Goal: Task Accomplishment & Management: Manage account settings

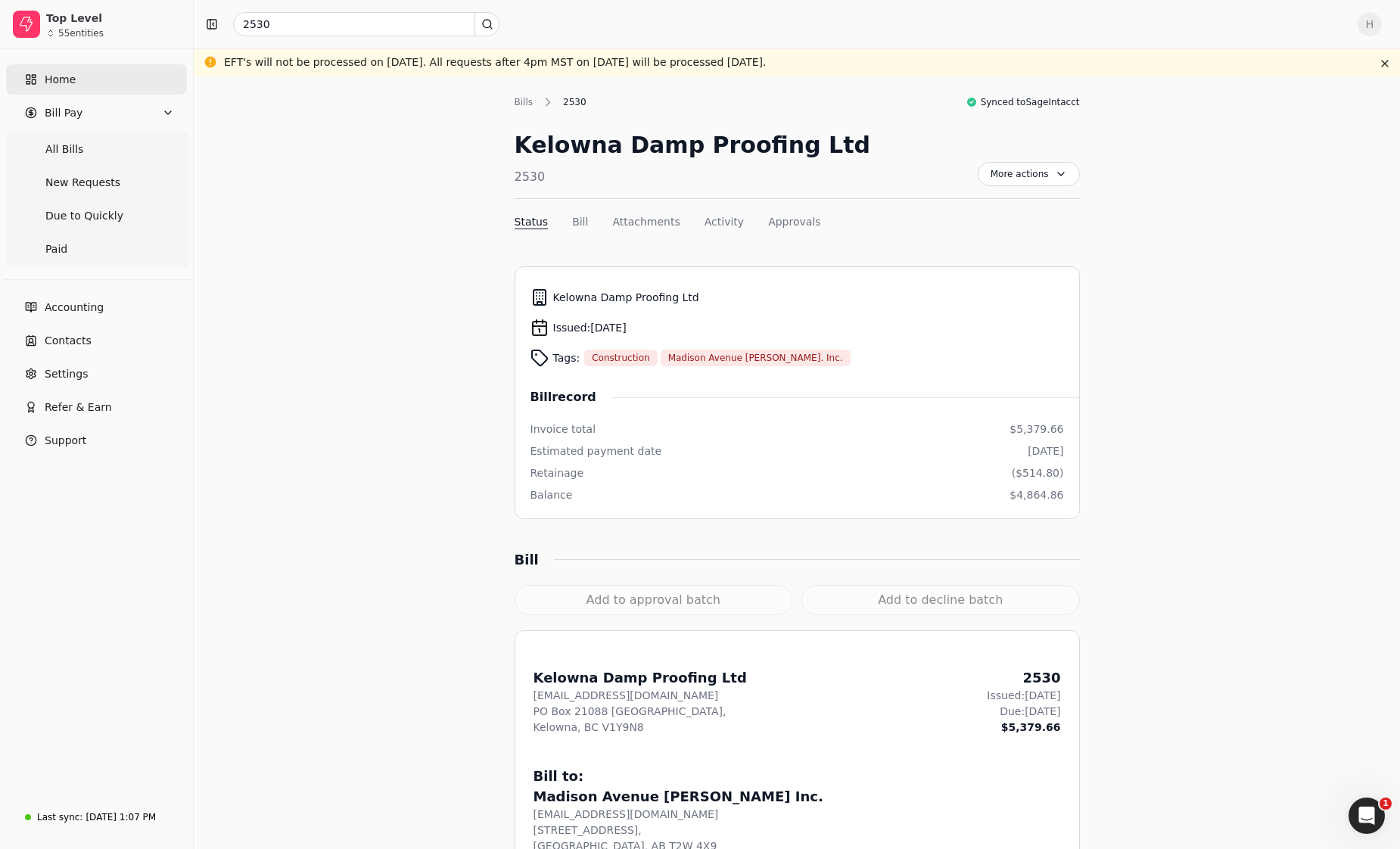
click at [77, 82] on link "Home" at bounding box center [96, 79] width 181 height 30
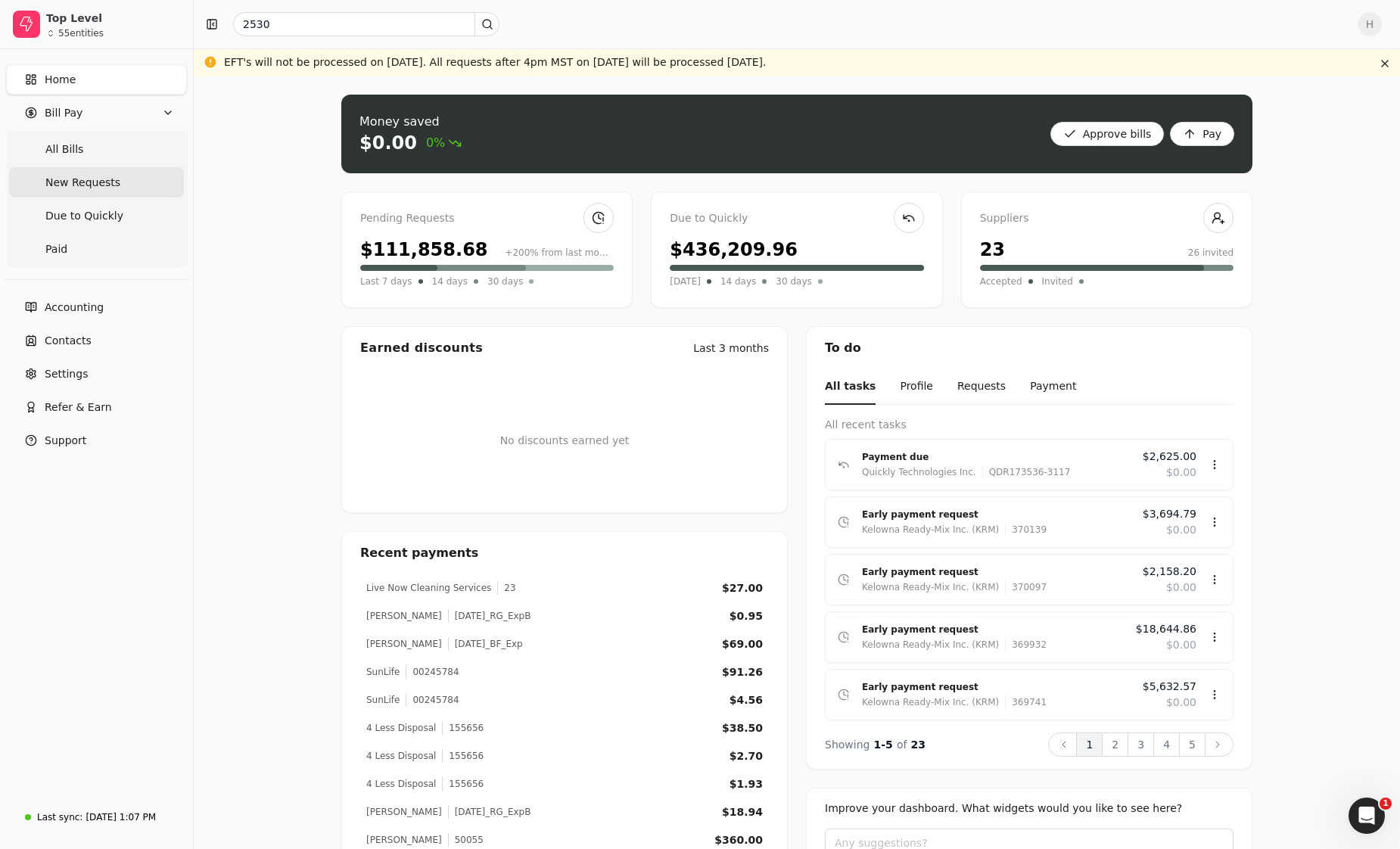
click at [103, 183] on span "New Requests" at bounding box center [83, 183] width 75 height 16
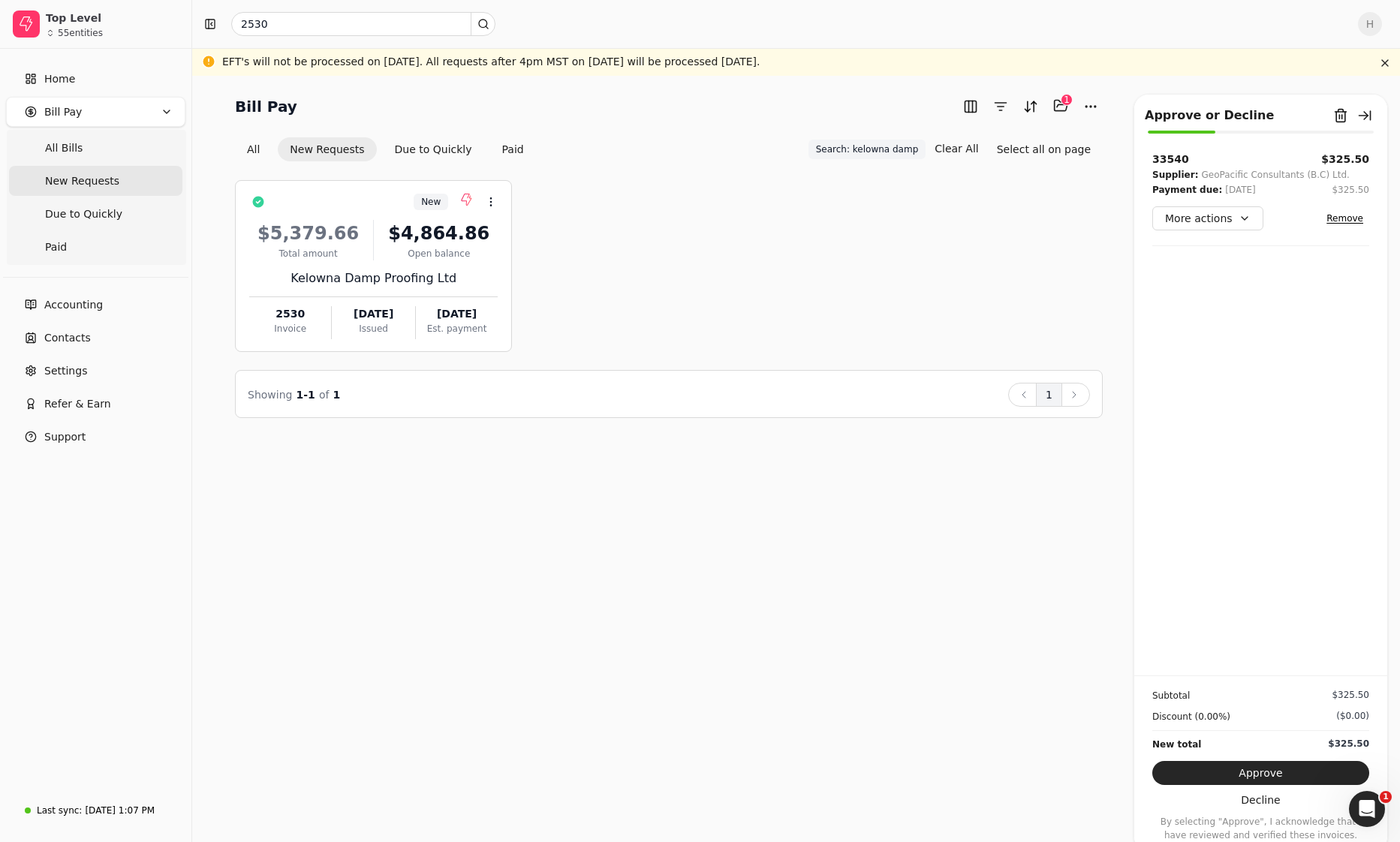
click at [578, 471] on div "Bill Pay Selected items: 1 1 All New Requests Due to Quickly Paid Search: kelow…" at bounding box center [796, 459] width 1208 height 766
click at [356, 247] on div "Total amount" at bounding box center [308, 254] width 118 height 14
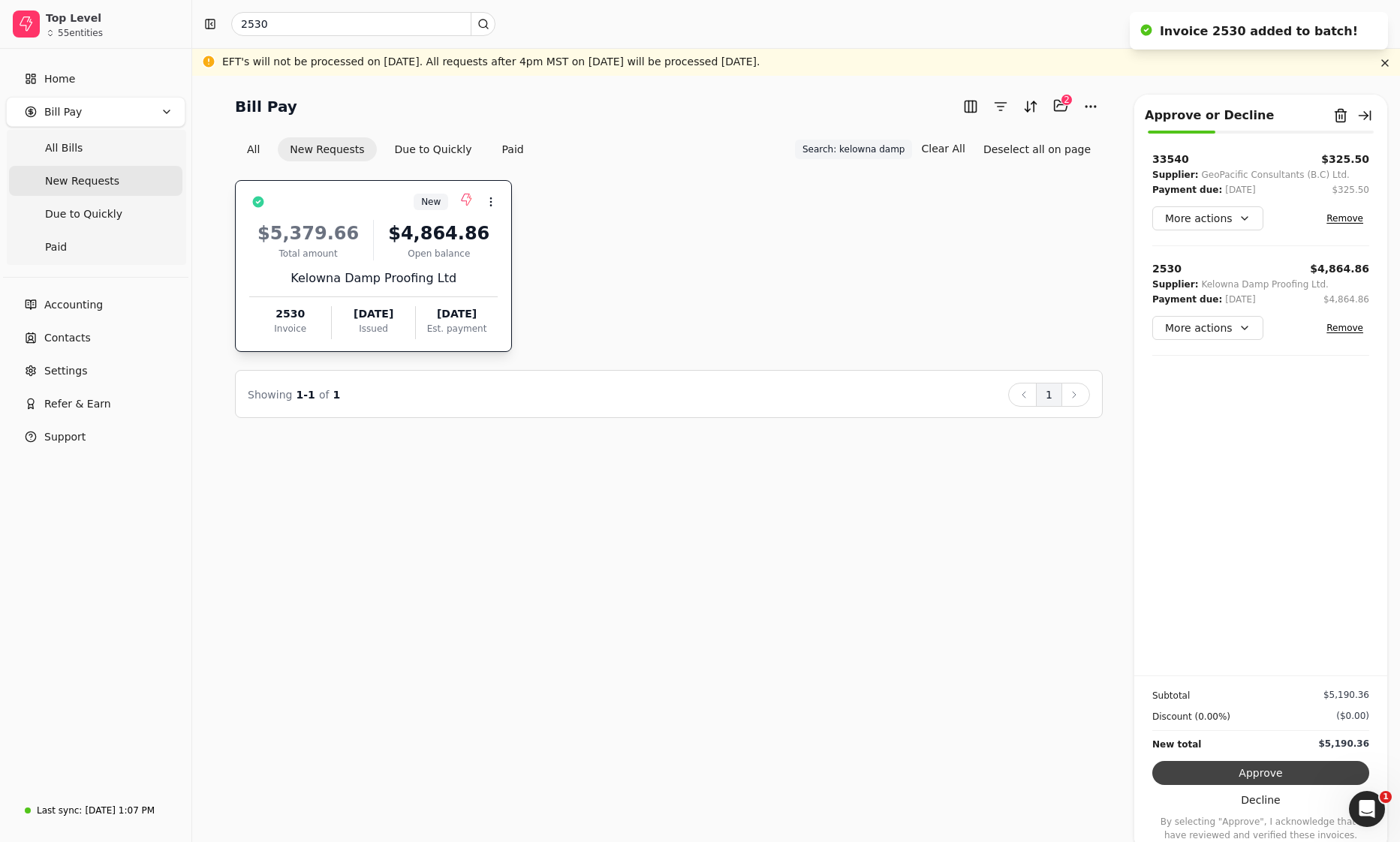
click at [1284, 774] on button "Approve" at bounding box center [1261, 773] width 217 height 24
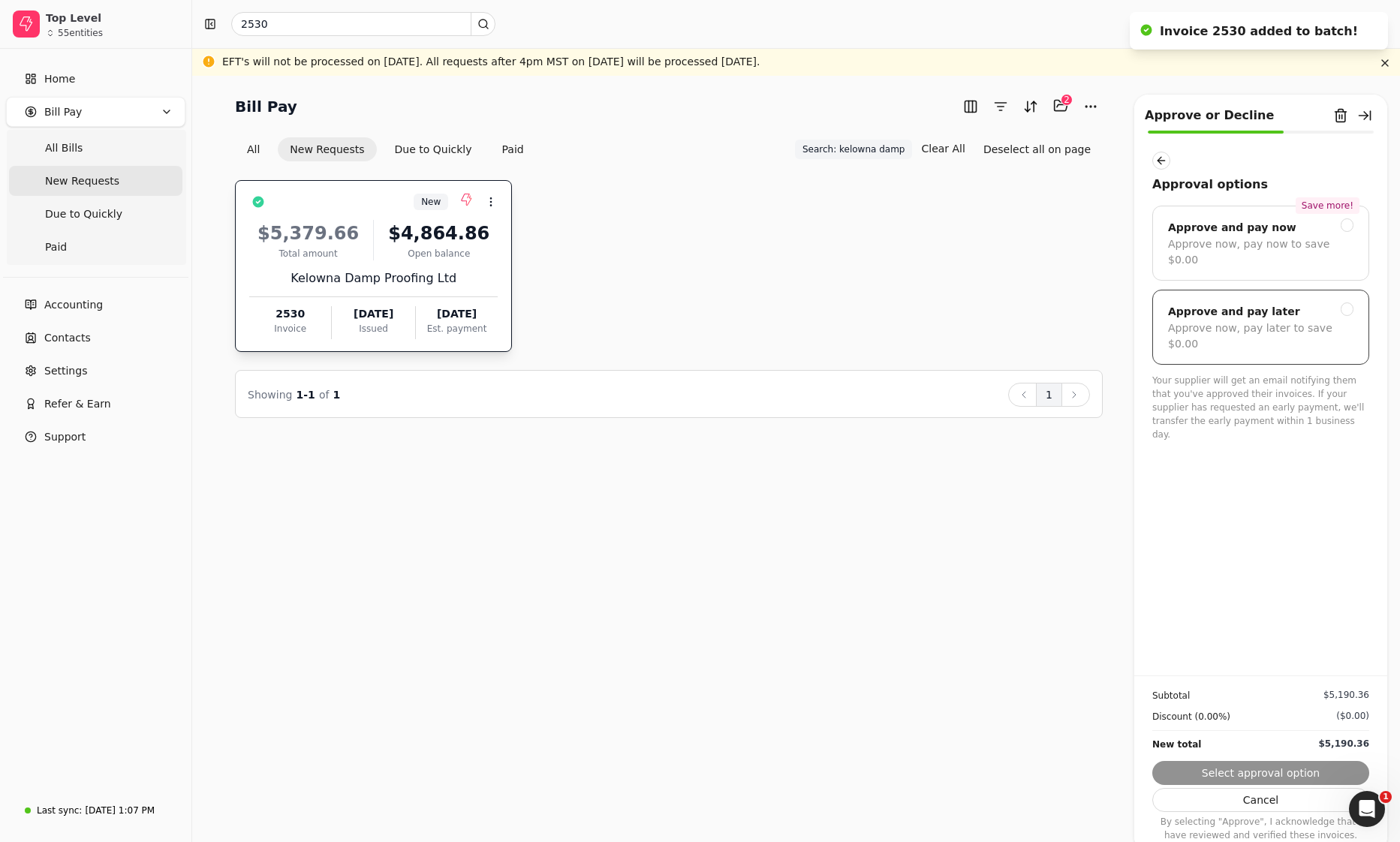
click at [1297, 290] on div "Approve and pay later Approve now, pay later to save $0.00" at bounding box center [1261, 327] width 217 height 75
click at [1292, 764] on button "Submit approval" at bounding box center [1261, 773] width 217 height 24
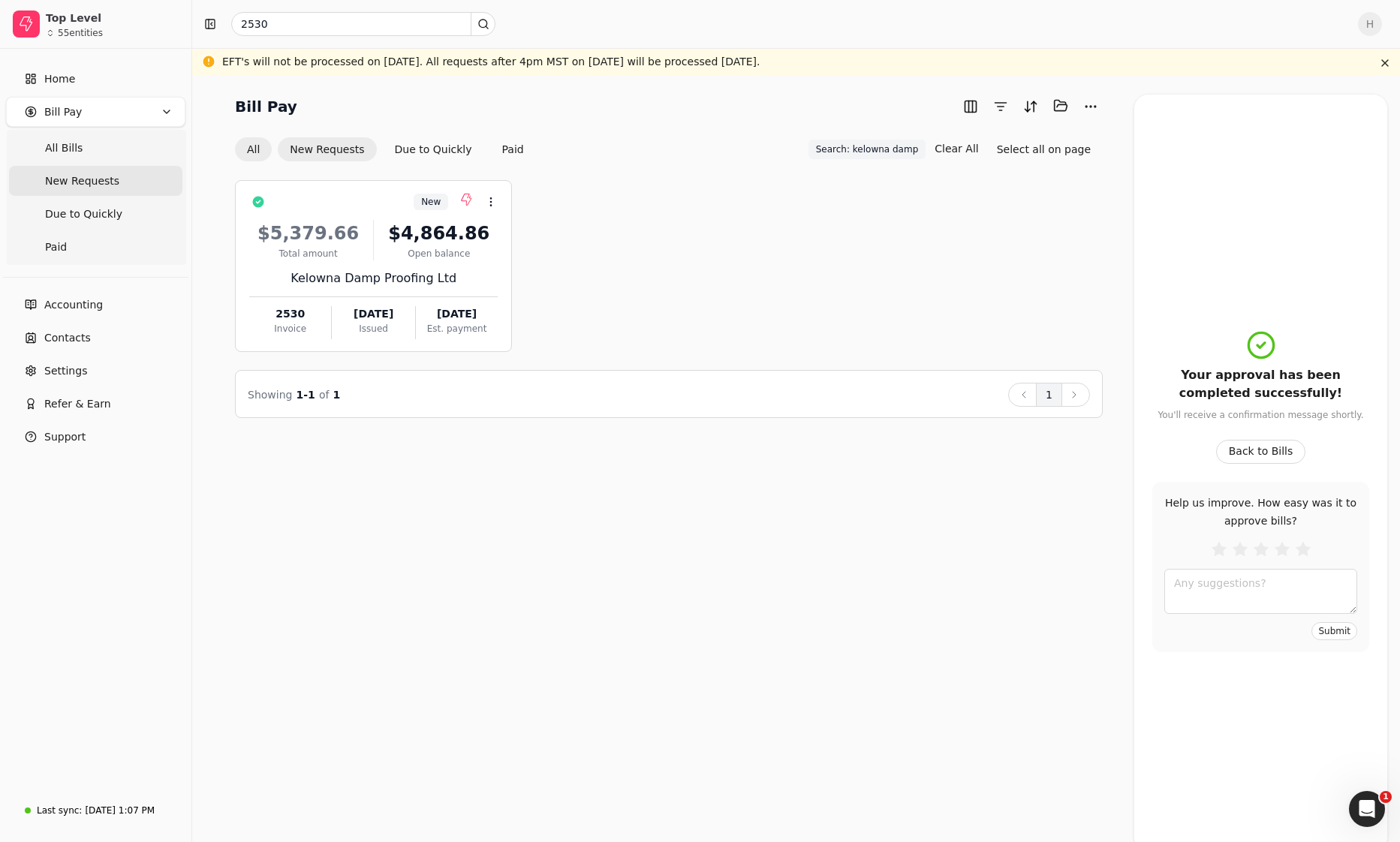
click at [251, 152] on button "All" at bounding box center [254, 149] width 37 height 24
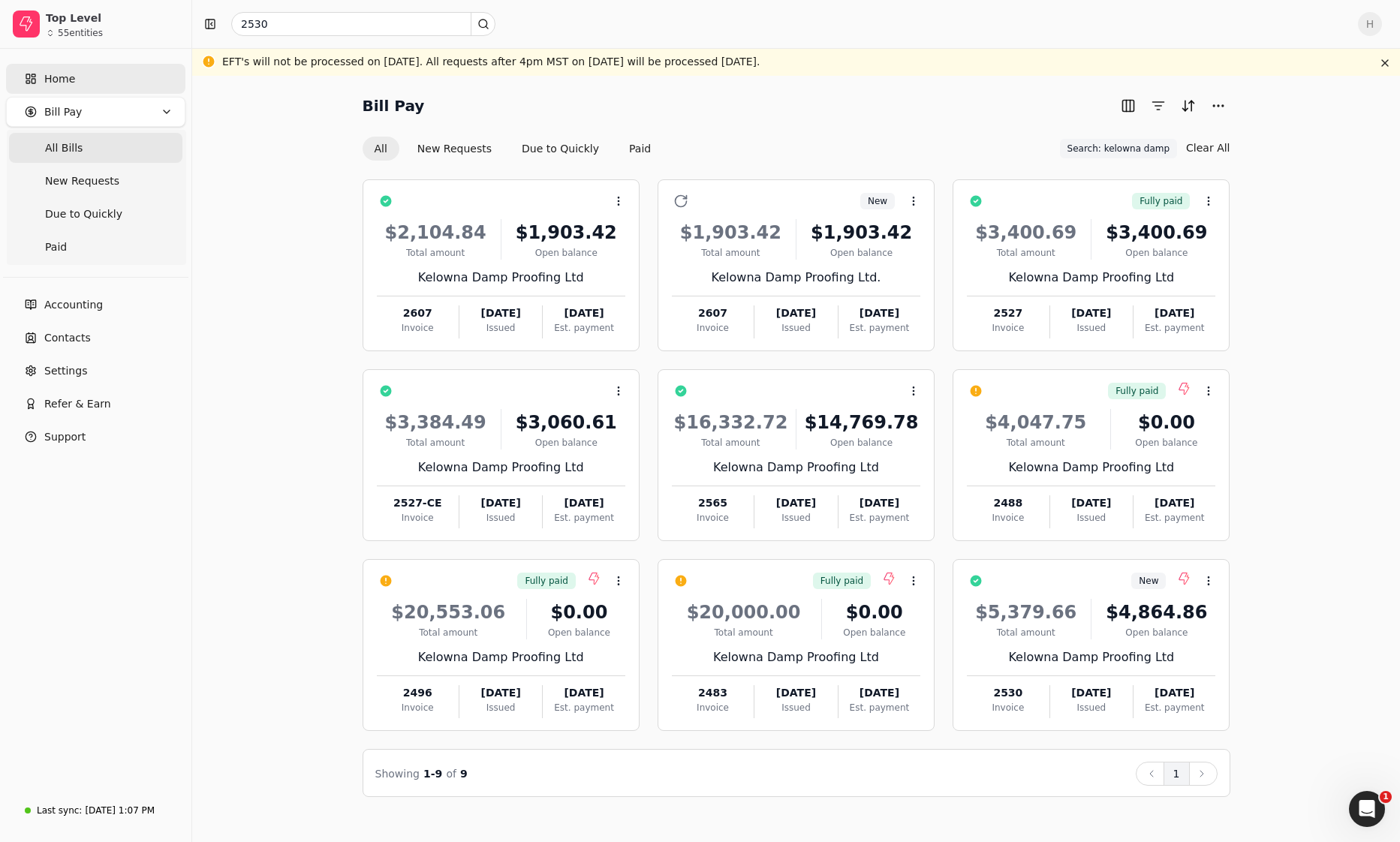
click at [53, 71] on span "Home" at bounding box center [60, 79] width 31 height 16
